Goal: Navigation & Orientation: Find specific page/section

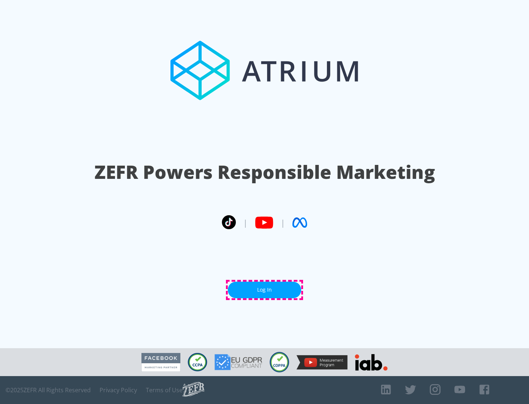
click at [265, 290] on link "Log In" at bounding box center [264, 290] width 73 height 17
